Goal: Complete application form: Complete application form

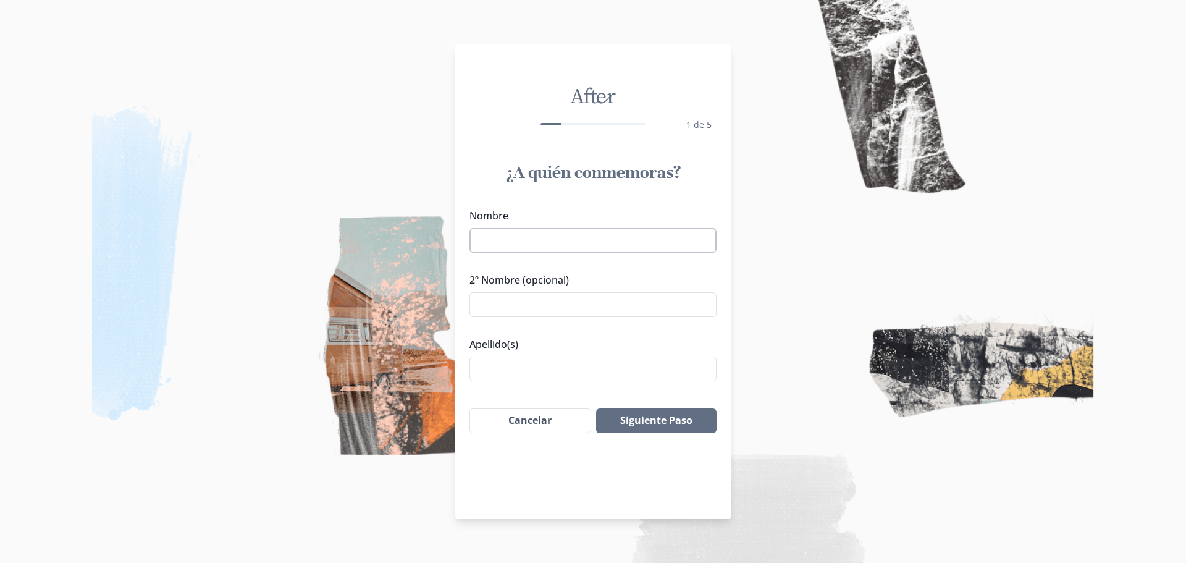
click at [517, 240] on input "Nombre" at bounding box center [592, 240] width 247 height 25
drag, startPoint x: 620, startPoint y: 249, endPoint x: 548, endPoint y: 248, distance: 71.7
click at [548, 248] on input "[PERSON_NAME]" at bounding box center [592, 240] width 247 height 25
click at [509, 365] on input "Apellido(s)" at bounding box center [592, 368] width 247 height 25
click at [559, 243] on input "[PERSON_NAME]" at bounding box center [592, 240] width 247 height 25
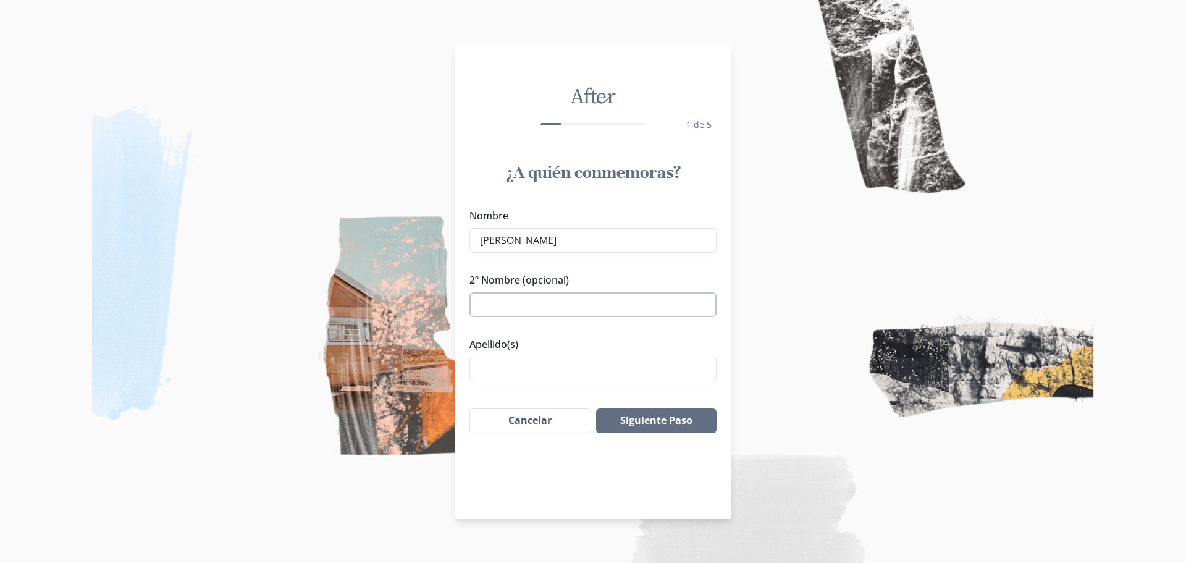
type input "[PERSON_NAME]"
click at [505, 302] on input "2º Nombre (opcional)" at bounding box center [592, 304] width 247 height 25
type input "[PERSON_NAME]"
click at [502, 366] on input "Apellido(s)" at bounding box center [592, 368] width 247 height 25
type input "[PERSON_NAME]"
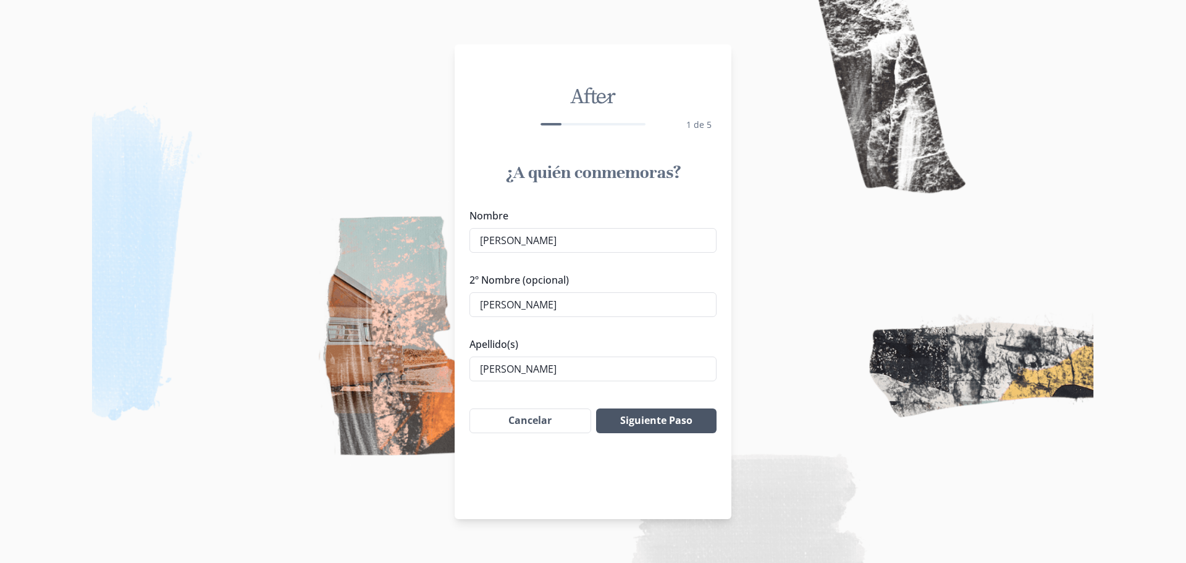
click at [630, 422] on button "Siguiente Paso" at bounding box center [656, 420] width 120 height 25
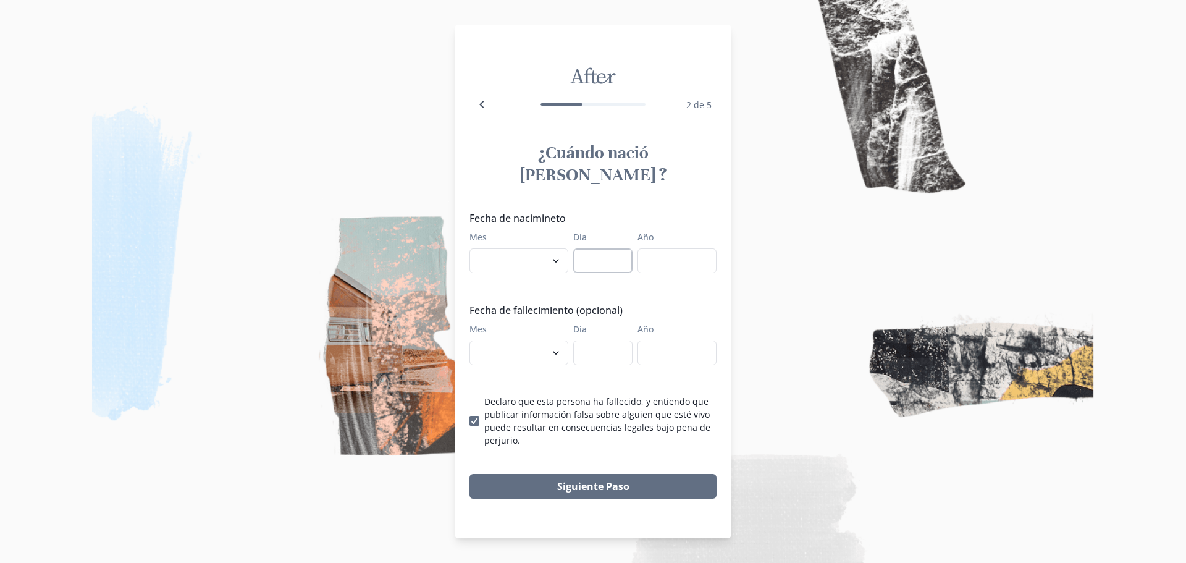
click at [582, 248] on input "Día" at bounding box center [602, 260] width 59 height 25
type input "2"
click at [682, 256] on input "Año" at bounding box center [676, 260] width 79 height 25
type input "1977"
click at [560, 251] on select "enero febrero marzo [PERSON_NAME] [PERSON_NAME] septiembre octubre noviembre di…" at bounding box center [518, 260] width 99 height 25
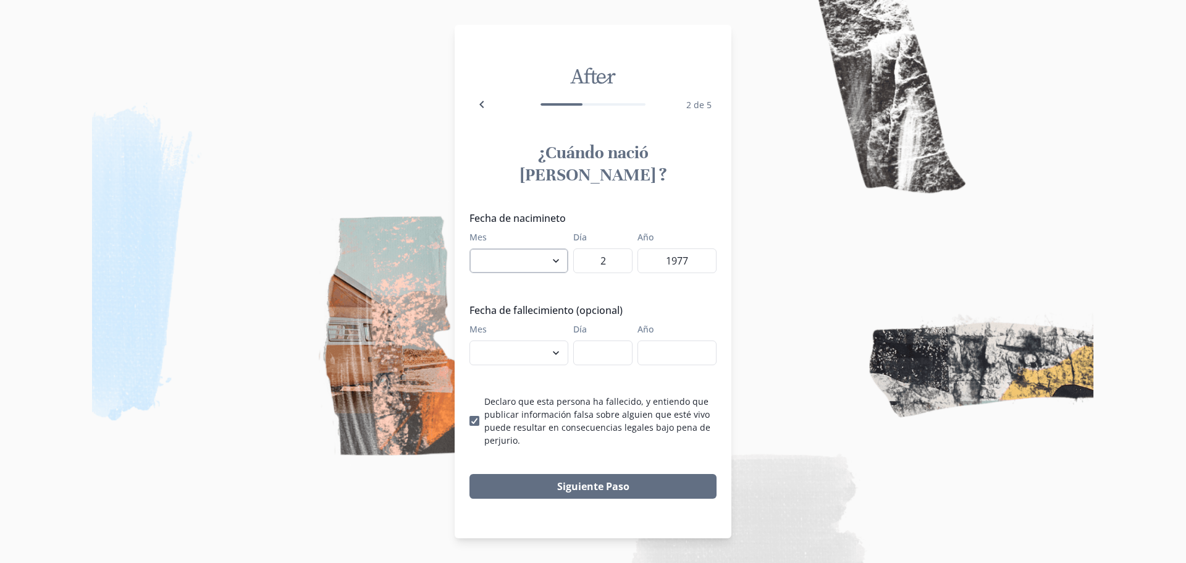
select select "5"
click at [469, 248] on select "enero febrero marzo [PERSON_NAME] [PERSON_NAME] septiembre octubre noviembre di…" at bounding box center [518, 260] width 99 height 25
click at [548, 344] on select "enero febrero marzo [PERSON_NAME] [PERSON_NAME] septiembre octubre noviembre di…" at bounding box center [518, 352] width 99 height 25
click at [550, 340] on select "enero febrero marzo [PERSON_NAME] [PERSON_NAME] septiembre octubre noviembre di…" at bounding box center [518, 352] width 99 height 25
select select "8"
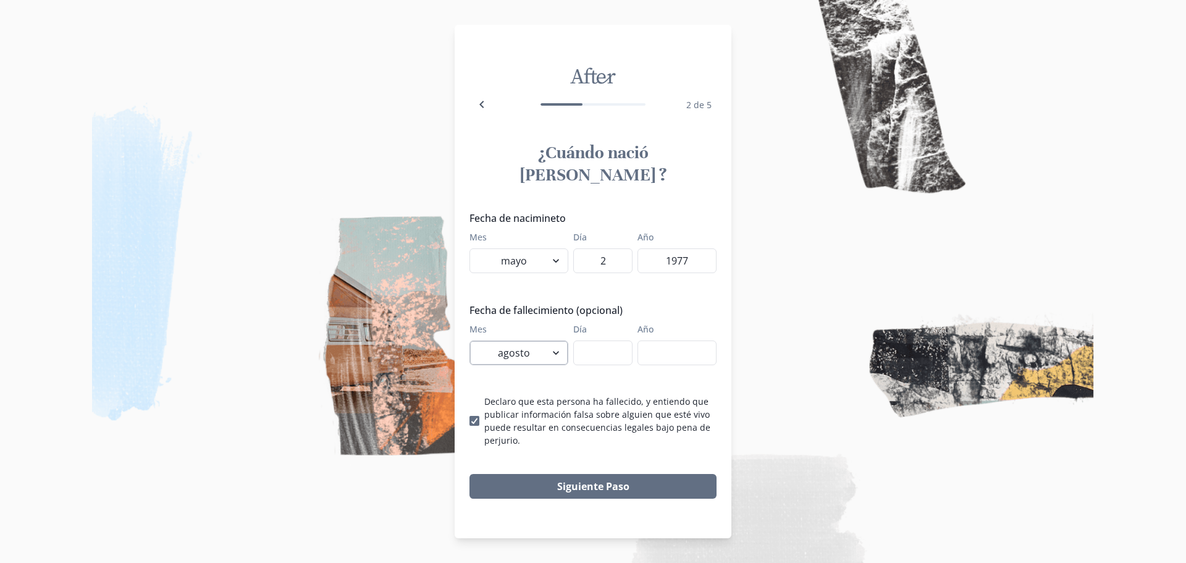
click at [469, 340] on select "enero febrero marzo [PERSON_NAME] [PERSON_NAME] septiembre octubre noviembre di…" at bounding box center [518, 352] width 99 height 25
click at [593, 340] on input "Día" at bounding box center [602, 352] width 59 height 25
type input "21"
click at [646, 340] on input "Año" at bounding box center [676, 352] width 79 height 25
type input "2025"
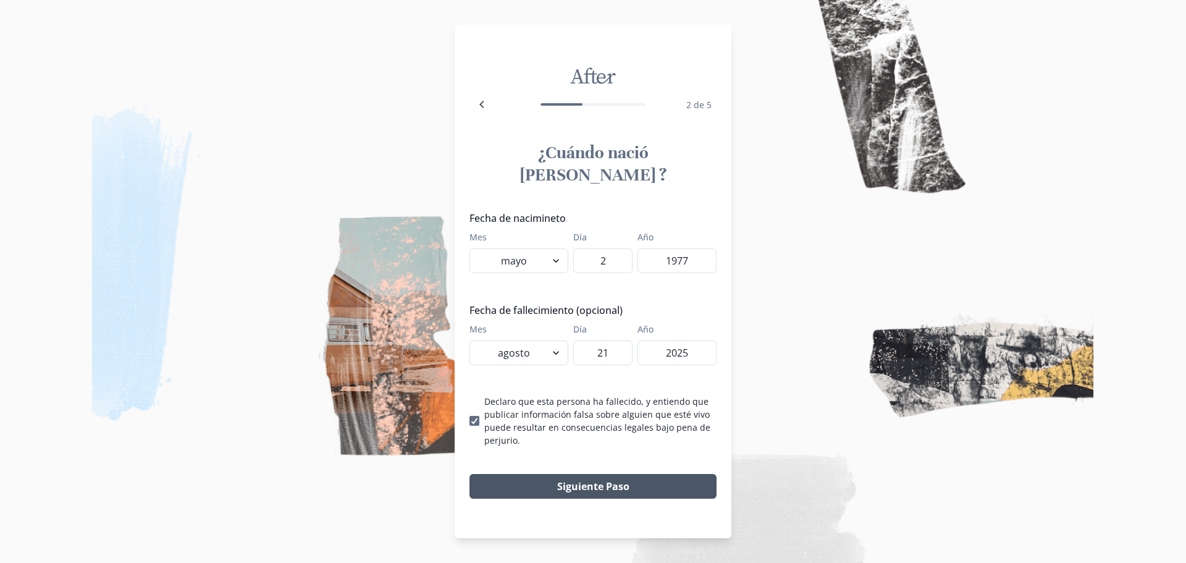
click at [592, 474] on button "Siguiente Paso" at bounding box center [592, 486] width 247 height 25
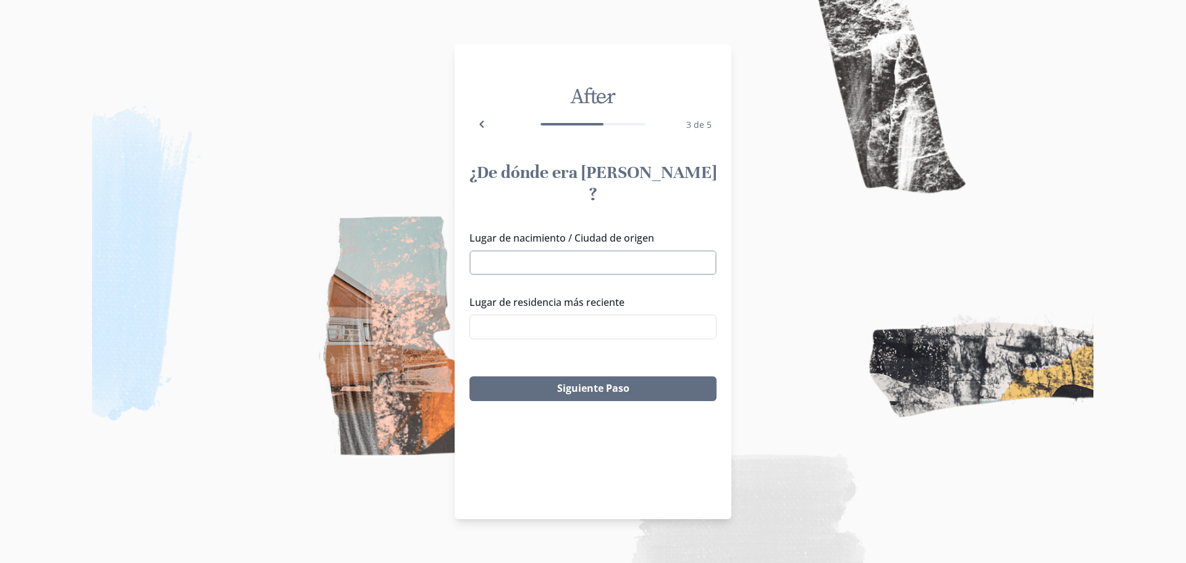
click at [564, 250] on input "Lugar de nacimiento / Ciudad de origen" at bounding box center [592, 262] width 247 height 25
click at [546, 267] on li "Mexicali, B.C., [GEOGRAPHIC_DATA]" at bounding box center [593, 263] width 246 height 20
type input "Mexicali, B.C., [GEOGRAPHIC_DATA]"
click at [545, 314] on input "Lugar de residencia más reciente" at bounding box center [592, 326] width 247 height 25
click at [533, 325] on li "Mexicali, B.C., [GEOGRAPHIC_DATA]" at bounding box center [593, 327] width 246 height 20
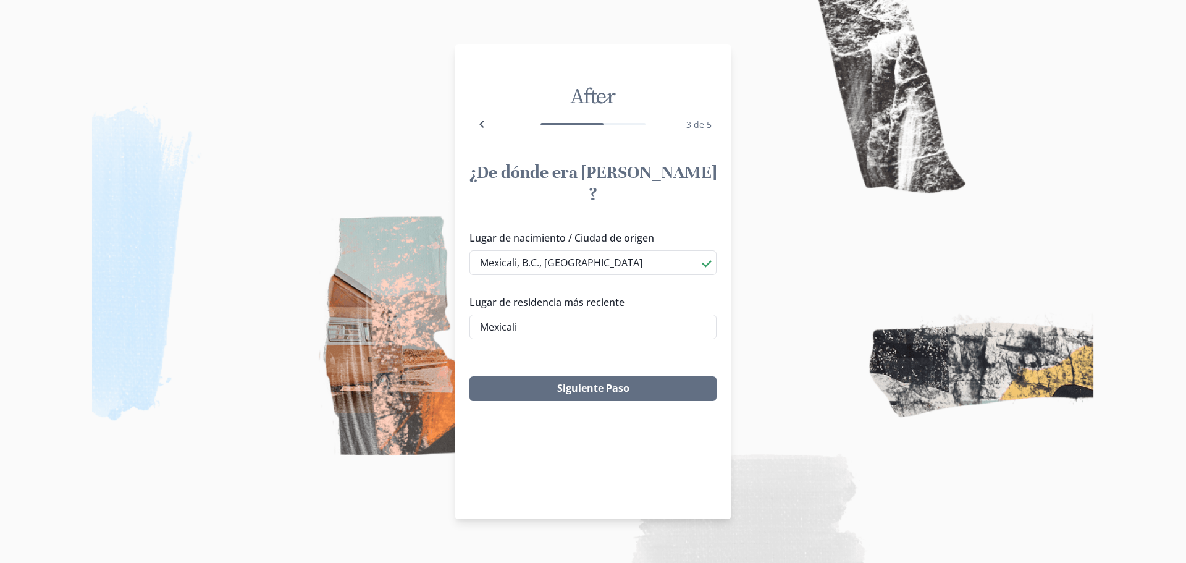
type input "Mexicali, B.C., [GEOGRAPHIC_DATA]"
click at [571, 376] on button "Siguiente Paso" at bounding box center [592, 388] width 247 height 25
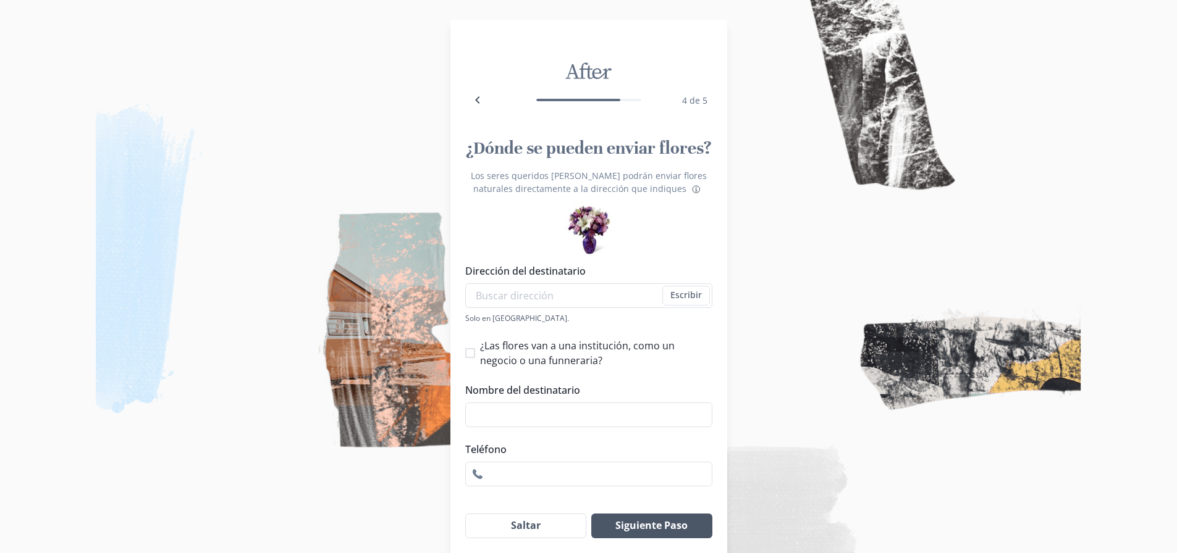
click at [652, 528] on button "Siguiente Paso" at bounding box center [651, 526] width 120 height 25
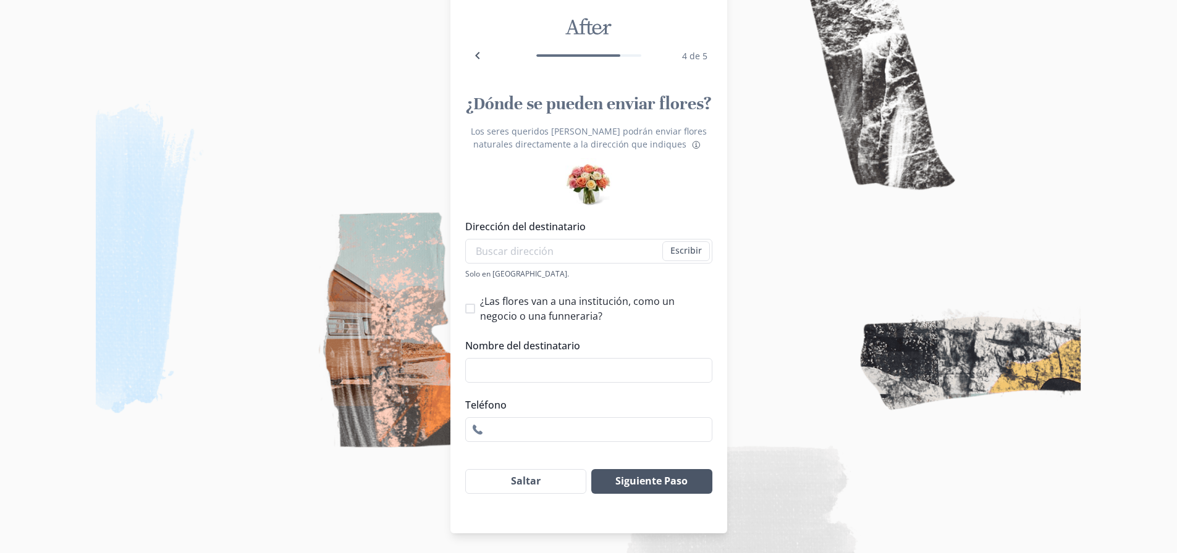
click at [647, 476] on button "Siguiente Paso" at bounding box center [651, 481] width 120 height 25
